Goal: Task Accomplishment & Management: Use online tool/utility

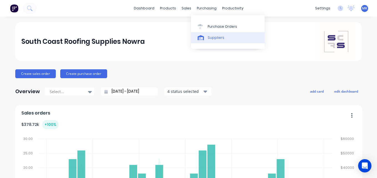
click at [205, 32] on link "Suppliers" at bounding box center [228, 37] width 74 height 11
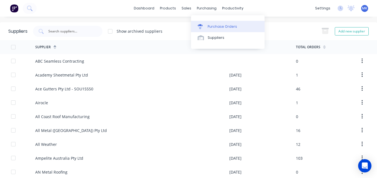
click at [208, 23] on link "Purchase Orders" at bounding box center [228, 26] width 74 height 11
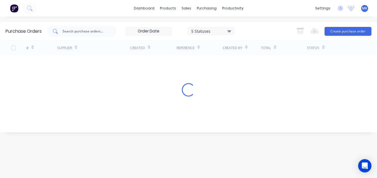
click at [84, 29] on input "text" at bounding box center [85, 32] width 46 height 6
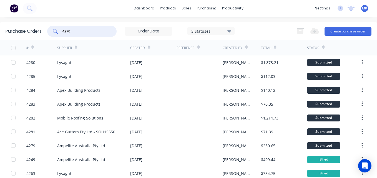
type input "4270"
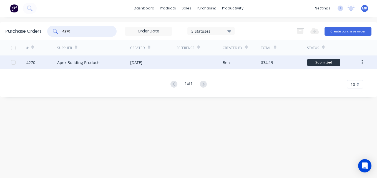
click at [124, 63] on div "Apex Building Products" at bounding box center [93, 63] width 73 height 14
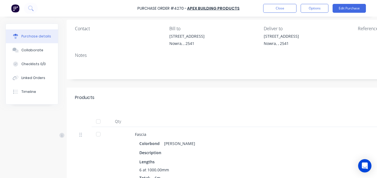
scroll to position [42, 0]
click at [99, 121] on div at bounding box center [98, 120] width 11 height 11
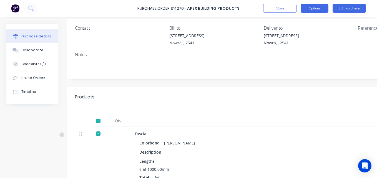
click at [313, 12] on button "Options" at bounding box center [315, 8] width 28 height 9
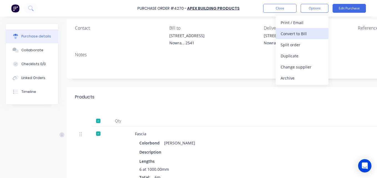
click at [306, 33] on div "Convert to Bill" at bounding box center [302, 34] width 43 height 8
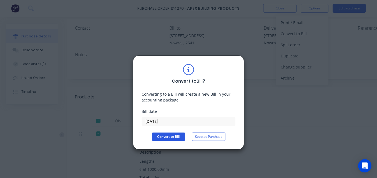
click at [169, 137] on button "Convert to Bill" at bounding box center [168, 137] width 33 height 8
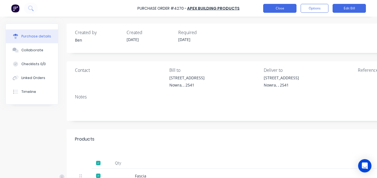
click at [271, 7] on button "Close" at bounding box center [279, 8] width 33 height 9
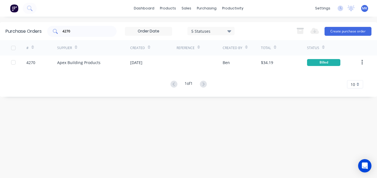
click at [102, 30] on input "4270" at bounding box center [85, 32] width 46 height 6
type input "4268"
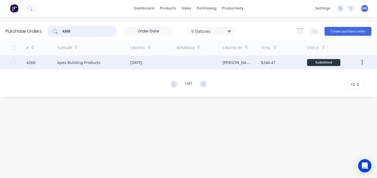
click at [193, 64] on div at bounding box center [200, 63] width 46 height 14
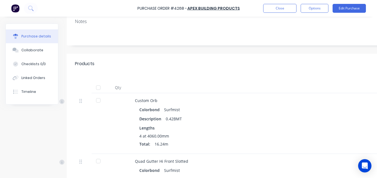
scroll to position [79, 0]
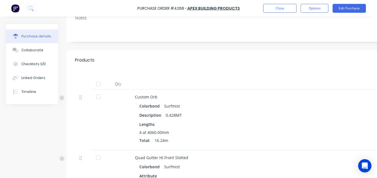
click at [98, 82] on div at bounding box center [98, 84] width 11 height 11
click at [315, 10] on button "Options" at bounding box center [315, 8] width 28 height 9
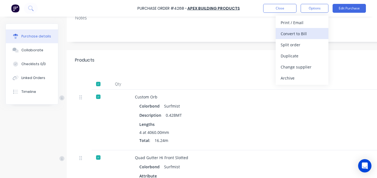
click at [313, 34] on div "Convert to Bill" at bounding box center [302, 34] width 43 height 8
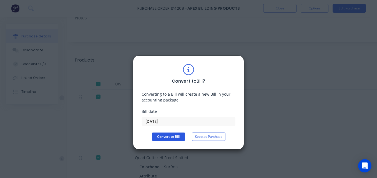
click at [158, 139] on button "Convert to Bill" at bounding box center [168, 137] width 33 height 8
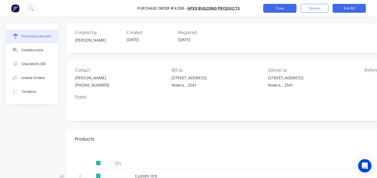
click at [270, 12] on button "Close" at bounding box center [279, 8] width 33 height 9
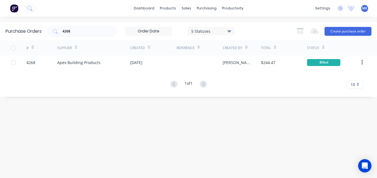
click at [103, 25] on div "Purchase Orders 4268 5 Statuses 5 Statuses Export to Excel (XLSX) Create purcha…" at bounding box center [188, 31] width 377 height 18
click at [92, 28] on div "4268" at bounding box center [81, 31] width 69 height 11
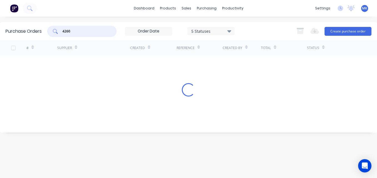
type input "4260"
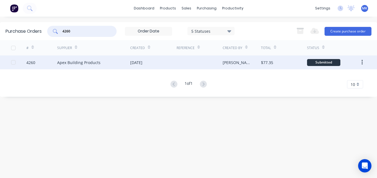
click at [185, 68] on div at bounding box center [200, 63] width 46 height 14
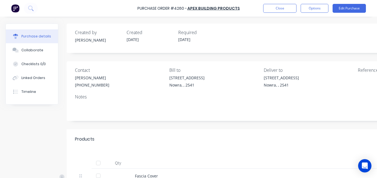
click at [99, 162] on div at bounding box center [98, 163] width 11 height 11
click at [319, 11] on button "Options" at bounding box center [315, 8] width 28 height 9
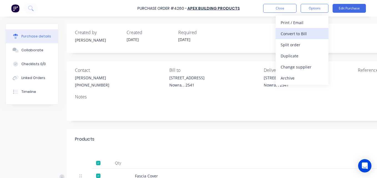
click at [301, 38] on button "Convert to Bill" at bounding box center [302, 33] width 53 height 11
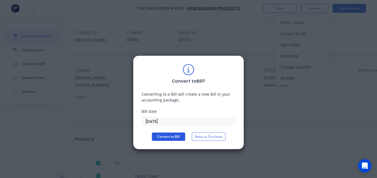
click at [166, 138] on button "Convert to Bill" at bounding box center [168, 137] width 33 height 8
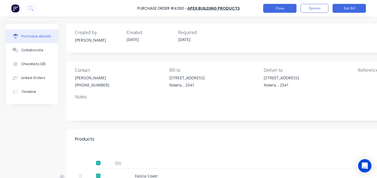
click at [276, 8] on button "Close" at bounding box center [279, 8] width 33 height 9
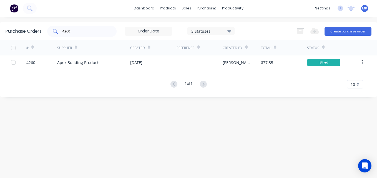
click at [89, 32] on input "4260" at bounding box center [85, 32] width 46 height 6
type input "4259"
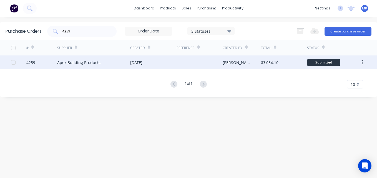
click at [180, 64] on div at bounding box center [200, 63] width 46 height 14
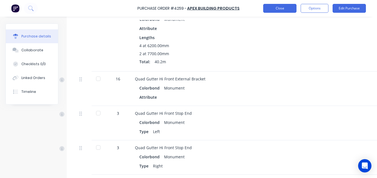
scroll to position [355, 0]
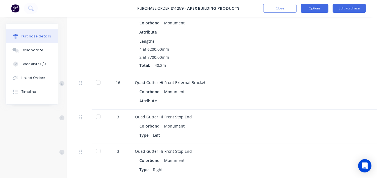
click at [321, 5] on button "Options" at bounding box center [315, 8] width 28 height 9
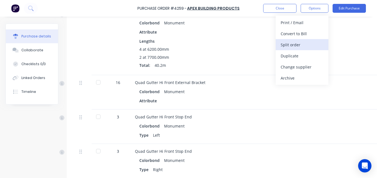
click at [303, 47] on div "Split order" at bounding box center [302, 45] width 43 height 8
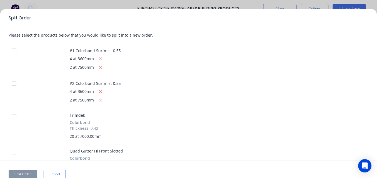
click at [16, 49] on div at bounding box center [14, 50] width 11 height 11
click at [14, 82] on div at bounding box center [14, 83] width 11 height 11
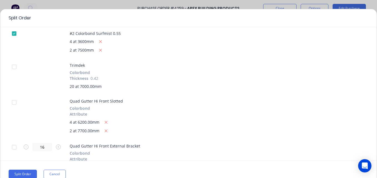
scroll to position [50, 0]
click at [22, 172] on button "Split Order" at bounding box center [23, 174] width 28 height 9
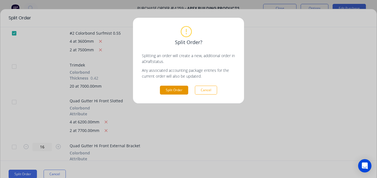
click at [174, 90] on button "Split Order" at bounding box center [174, 90] width 28 height 9
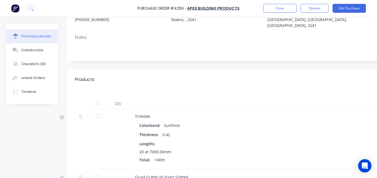
scroll to position [66, 0]
click at [41, 81] on button "Linked Orders" at bounding box center [32, 78] width 52 height 14
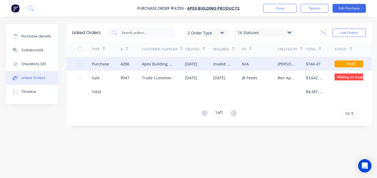
click at [172, 63] on div "Apex Building Products" at bounding box center [158, 64] width 32 height 6
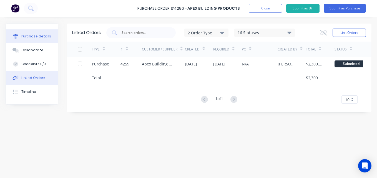
click at [54, 36] on button "Purchase details" at bounding box center [32, 36] width 52 height 14
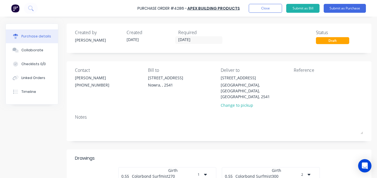
click at [352, 14] on div "Purchase Order #4286 - Apex Building Products Add product Close Submit as Bill …" at bounding box center [188, 8] width 377 height 17
click at [343, 7] on button "Submit as Purchase" at bounding box center [345, 8] width 42 height 9
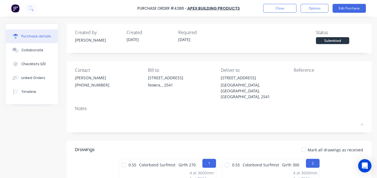
click at [303, 145] on div at bounding box center [303, 149] width 11 height 11
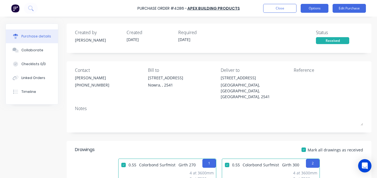
click at [320, 9] on button "Options" at bounding box center [315, 8] width 28 height 9
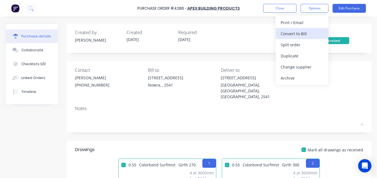
click at [303, 36] on div "Convert to Bill" at bounding box center [302, 34] width 43 height 8
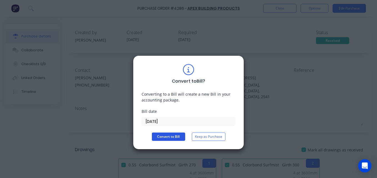
click at [163, 135] on button "Convert to Bill" at bounding box center [168, 137] width 33 height 8
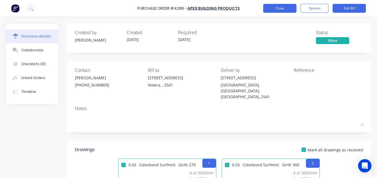
click at [268, 8] on button "Close" at bounding box center [279, 8] width 33 height 9
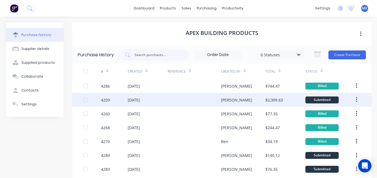
click at [132, 105] on div "[DATE]" at bounding box center [148, 100] width 40 height 14
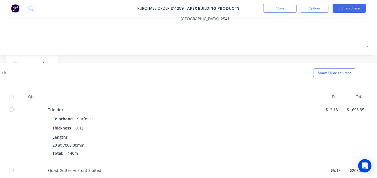
scroll to position [65, 91]
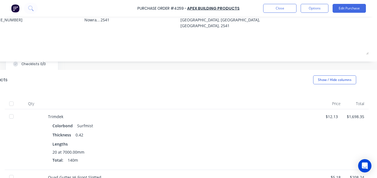
click at [9, 98] on div at bounding box center [11, 103] width 11 height 11
click at [315, 8] on button "Options" at bounding box center [315, 8] width 28 height 9
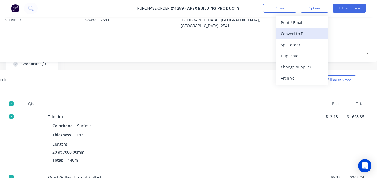
click at [313, 31] on div "Convert to Bill" at bounding box center [302, 34] width 43 height 8
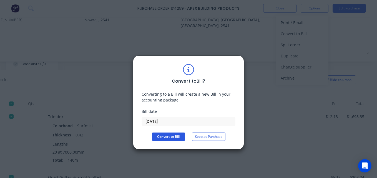
click at [164, 135] on button "Convert to Bill" at bounding box center [168, 137] width 33 height 8
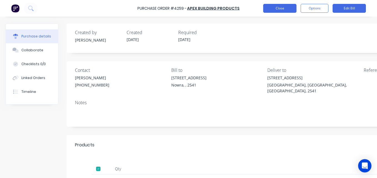
click at [275, 7] on button "Close" at bounding box center [279, 8] width 33 height 9
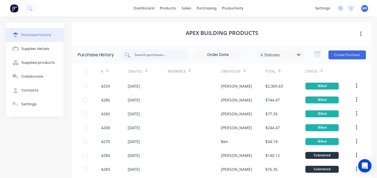
click at [138, 58] on div at bounding box center [153, 54] width 69 height 11
type input "4257"
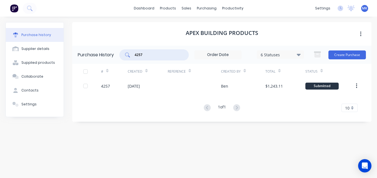
click at [193, 93] on div "# Created Reference Created By Total Status 4257 [DATE] Ben $1,243.11 Submitted…" at bounding box center [221, 88] width 299 height 48
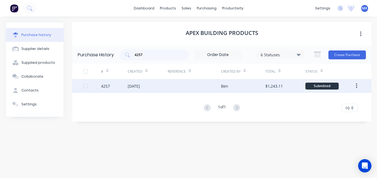
click at [138, 90] on div "[DATE]" at bounding box center [148, 86] width 40 height 14
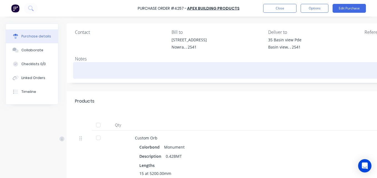
scroll to position [38, 0]
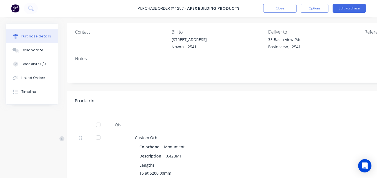
click at [99, 124] on div at bounding box center [98, 124] width 11 height 11
click at [323, 9] on button "Options" at bounding box center [315, 8] width 28 height 9
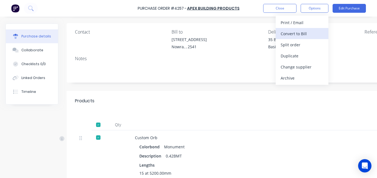
click at [305, 32] on div "Convert to Bill" at bounding box center [302, 34] width 43 height 8
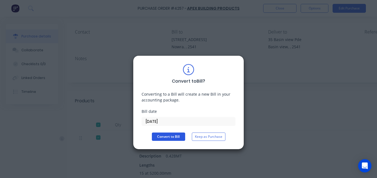
click at [169, 139] on button "Convert to Bill" at bounding box center [168, 137] width 33 height 8
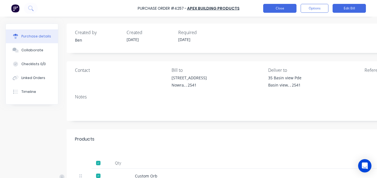
click at [269, 12] on button "Close" at bounding box center [279, 8] width 33 height 9
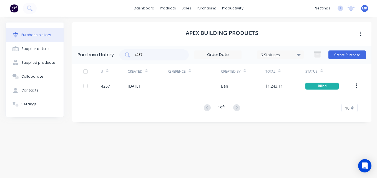
click at [144, 56] on input "4257" at bounding box center [157, 55] width 46 height 6
type input "4256"
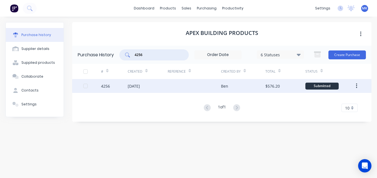
click at [247, 88] on div "Ben" at bounding box center [243, 86] width 44 height 14
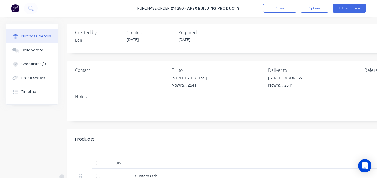
click at [98, 161] on div at bounding box center [98, 163] width 11 height 11
click at [307, 11] on button "Options" at bounding box center [315, 8] width 28 height 9
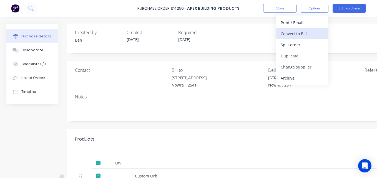
click at [300, 32] on div "Convert to Bill" at bounding box center [302, 34] width 43 height 8
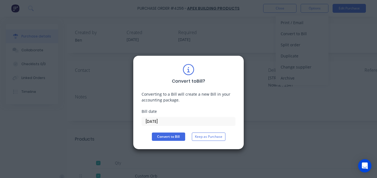
click at [172, 131] on div "Convert to Bill ? Converting to a Bill will create a new Bill in your accountin…" at bounding box center [189, 102] width 94 height 77
click at [172, 137] on button "Convert to Bill" at bounding box center [168, 137] width 33 height 8
